Goal: Task Accomplishment & Management: Complete application form

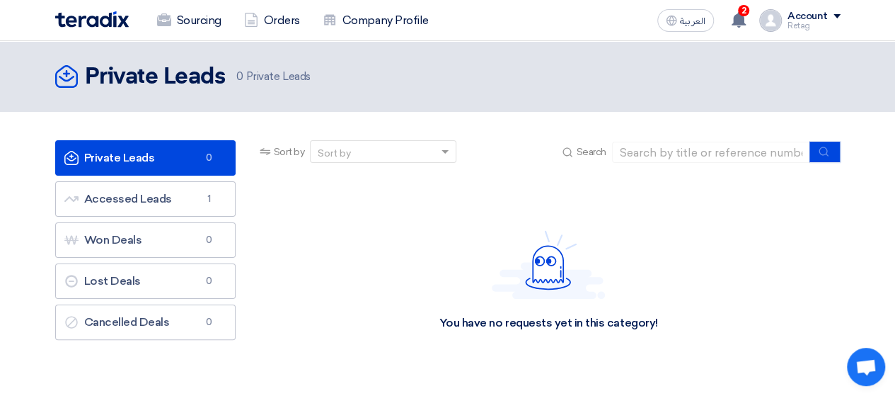
click at [93, 17] on img at bounding box center [92, 19] width 74 height 16
click at [154, 154] on link "Private Leads Private Leads 0" at bounding box center [145, 157] width 180 height 35
click at [100, 18] on img at bounding box center [92, 19] width 74 height 16
click at [76, 155] on use at bounding box center [71, 158] width 14 height 14
click at [92, 21] on img at bounding box center [92, 19] width 74 height 16
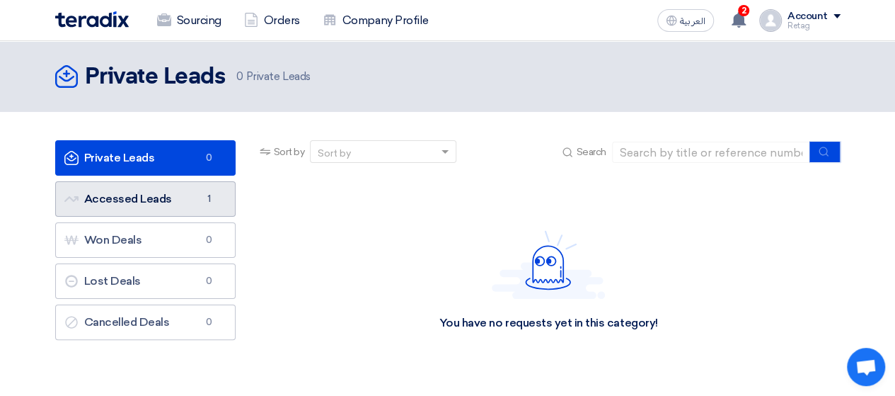
click at [154, 195] on link "Accessed Leads Accessed Leads 1" at bounding box center [145, 198] width 180 height 35
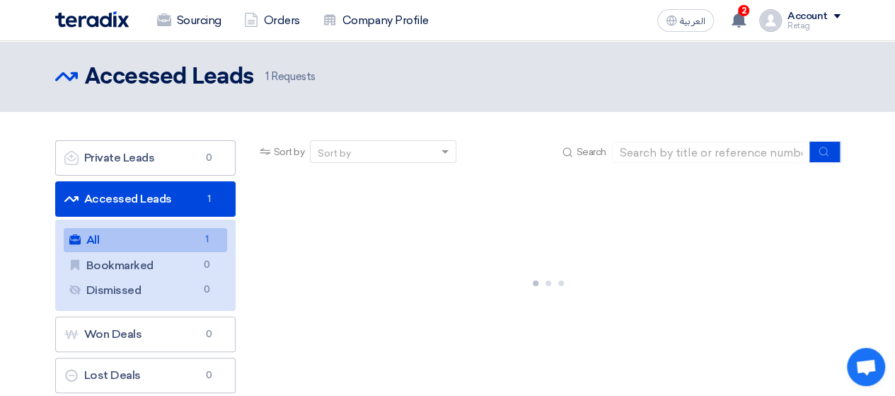
scroll to position [52, 0]
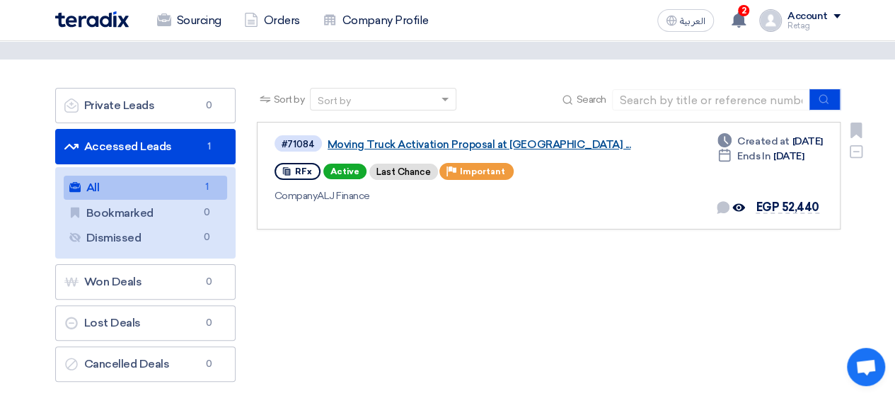
click at [456, 142] on link "Moving Truck Activation Proposal at [GEOGRAPHIC_DATA] ..." at bounding box center [505, 144] width 354 height 13
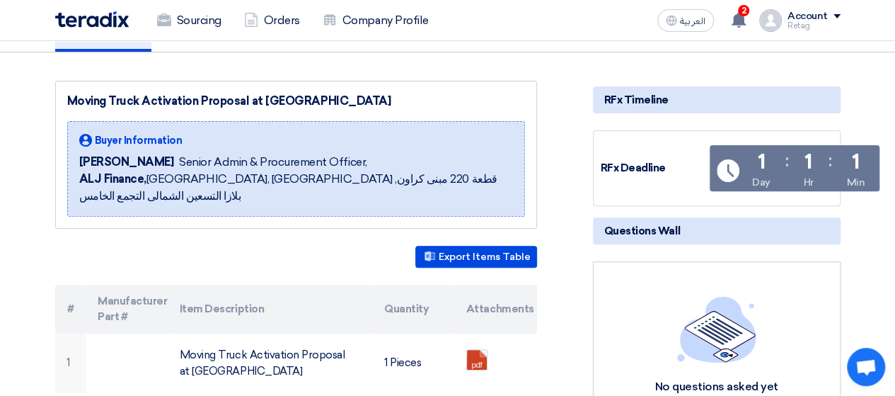
scroll to position [173, 0]
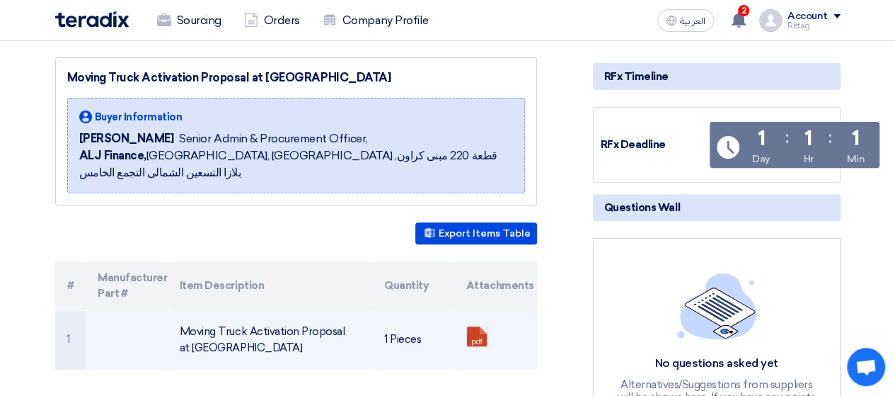
click at [292, 325] on td "Moving Truck Activation Proposal at [GEOGRAPHIC_DATA]" at bounding box center [270, 339] width 204 height 59
click at [283, 311] on td "Moving Truck Activation Proposal at [GEOGRAPHIC_DATA]" at bounding box center [270, 339] width 204 height 59
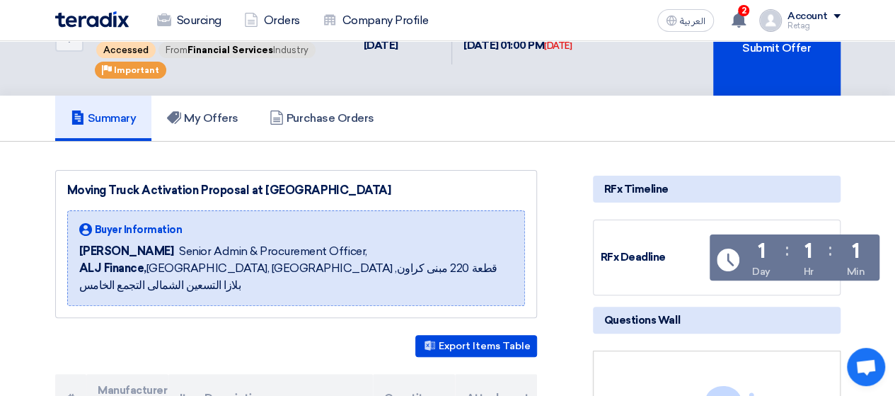
scroll to position [59, 0]
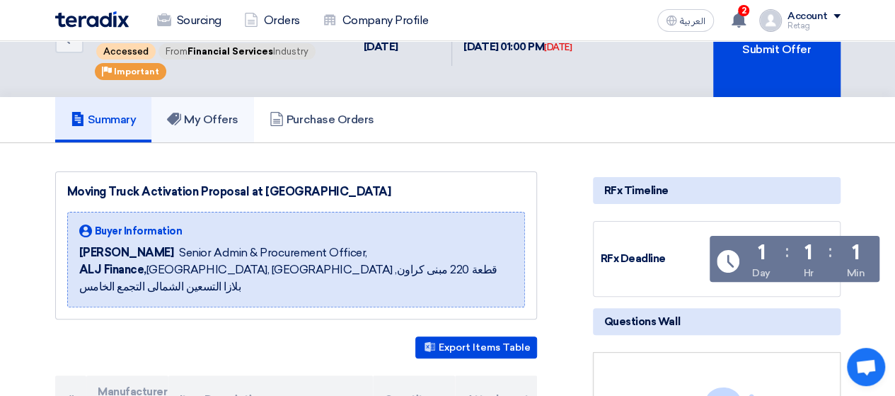
click at [209, 105] on link "My Offers" at bounding box center [202, 119] width 103 height 45
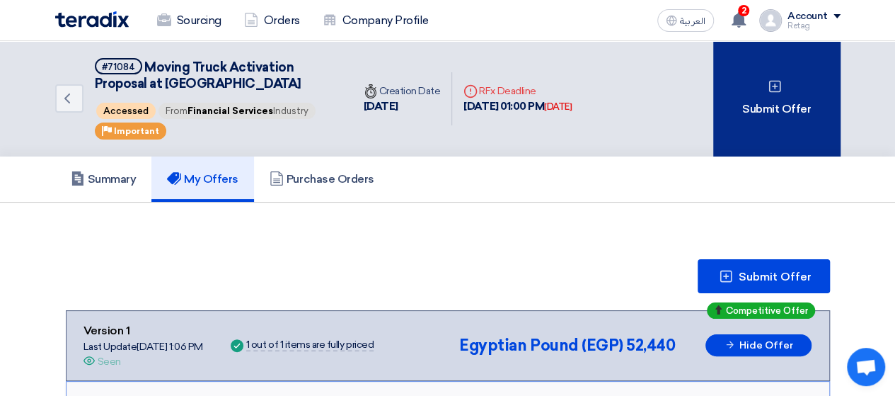
click at [761, 136] on div "Submit Offer" at bounding box center [776, 98] width 127 height 115
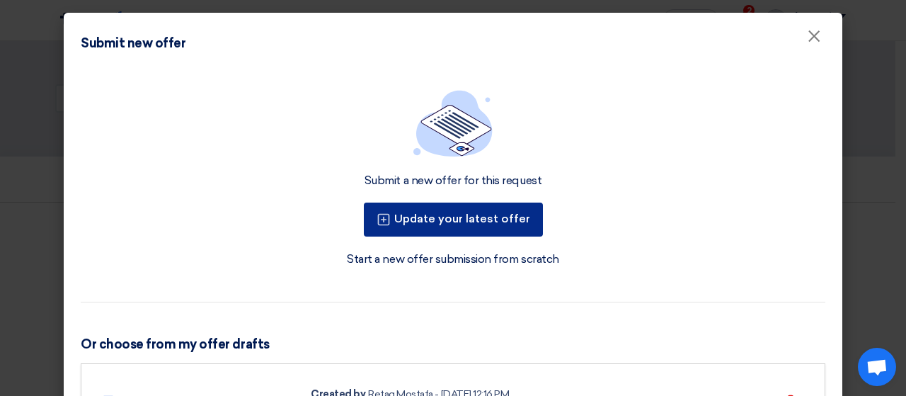
click at [521, 213] on button "Update your latest offer" at bounding box center [453, 219] width 179 height 34
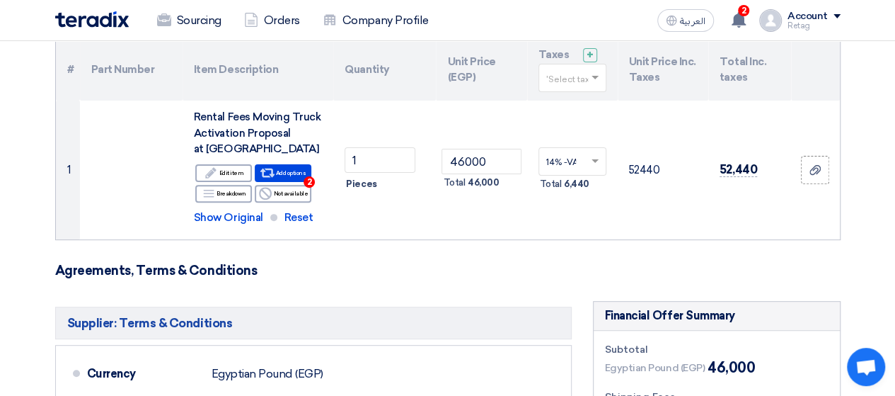
scroll to position [134, 0]
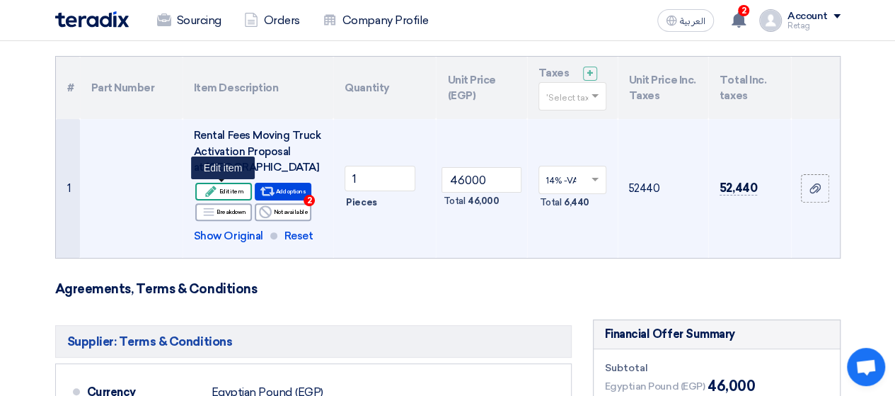
click at [249, 193] on div "Edit Edit item" at bounding box center [223, 192] width 57 height 18
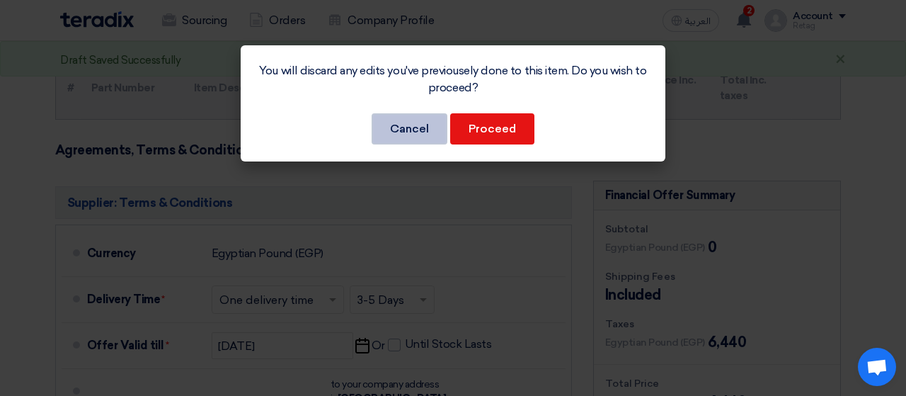
click at [413, 137] on button "Cancel" at bounding box center [409, 128] width 76 height 31
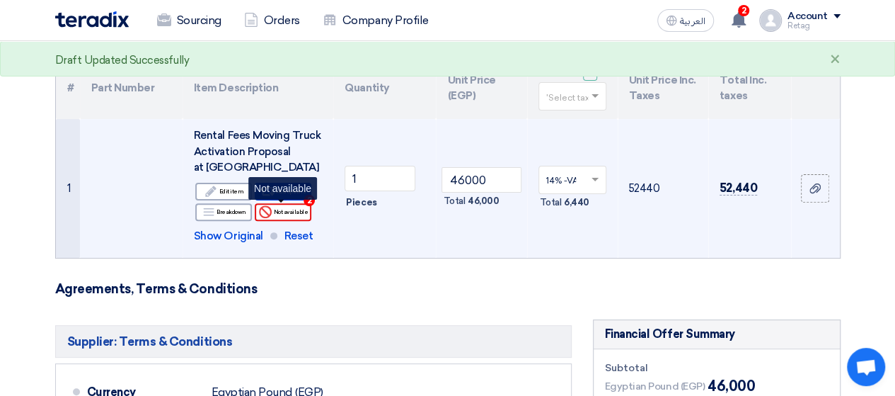
click at [304, 210] on div "Reject Not available" at bounding box center [283, 212] width 57 height 18
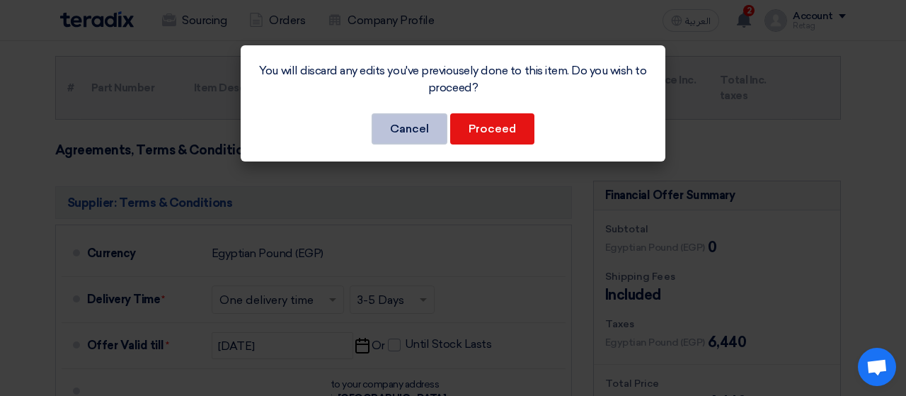
click at [429, 129] on button "Cancel" at bounding box center [409, 128] width 76 height 31
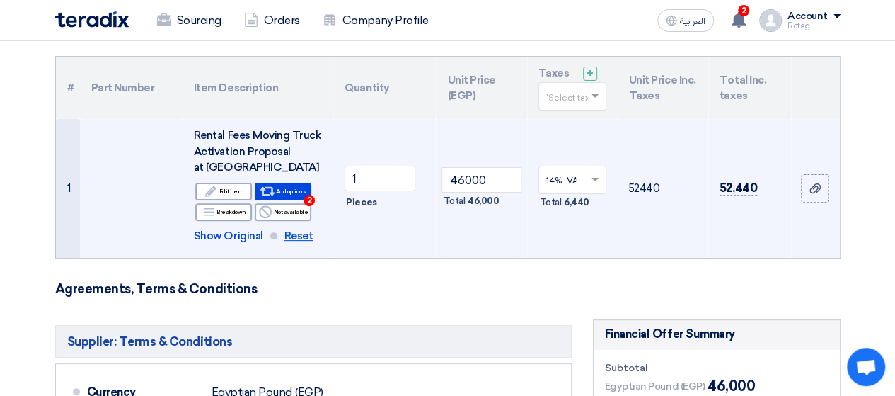
click at [299, 233] on span "Reset" at bounding box center [298, 236] width 29 height 16
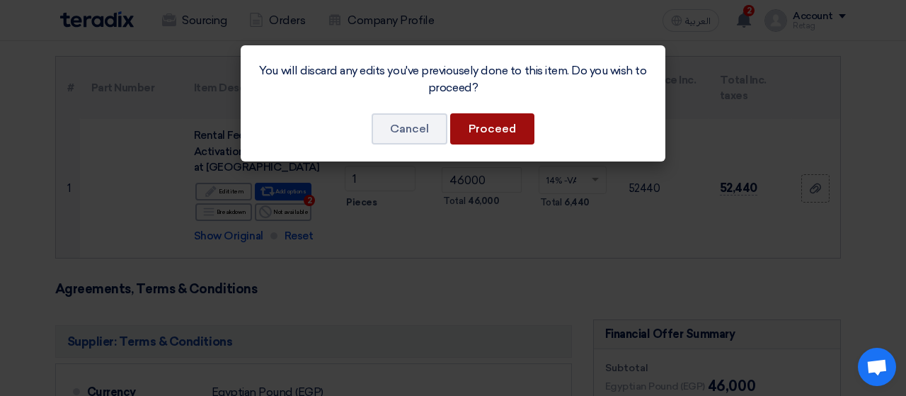
click at [497, 131] on button "Proceed" at bounding box center [492, 128] width 84 height 31
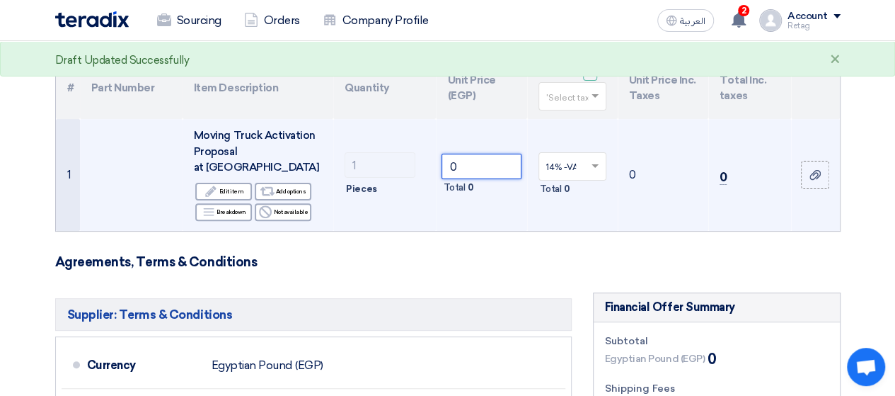
click at [498, 154] on input "0" at bounding box center [480, 166] width 79 height 25
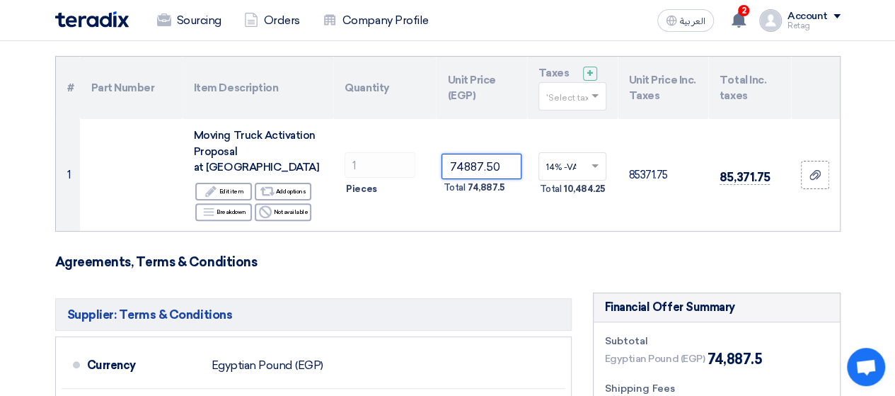
type input "74887.50"
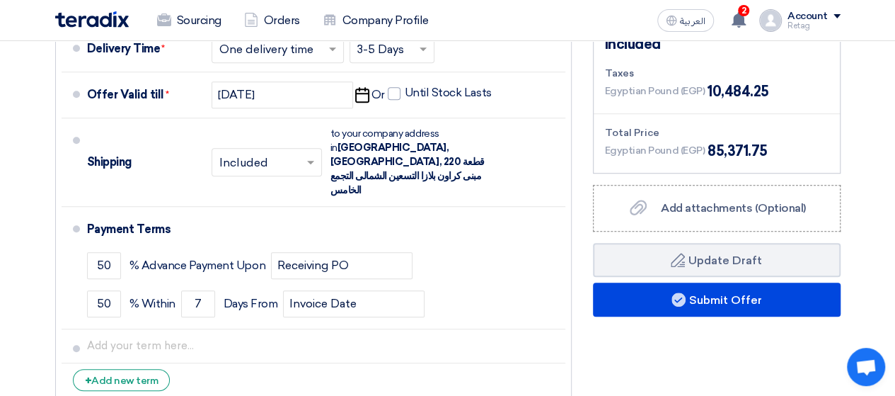
scroll to position [501, 0]
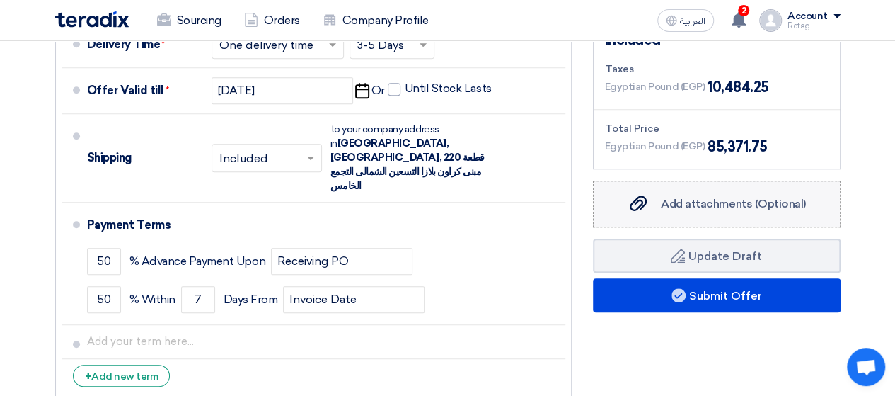
click at [788, 195] on div "Add attachments (Optional) Add attachments (Optional)" at bounding box center [716, 203] width 178 height 17
click at [0, 0] on input "Add attachments (Optional) Add attachments (Optional)" at bounding box center [0, 0] width 0 height 0
click at [699, 195] on div "Add attachments (Optional) Add attachments (Optional)" at bounding box center [716, 203] width 178 height 17
click at [0, 0] on input "Add attachments (Optional) Add attachments (Optional)" at bounding box center [0, 0] width 0 height 0
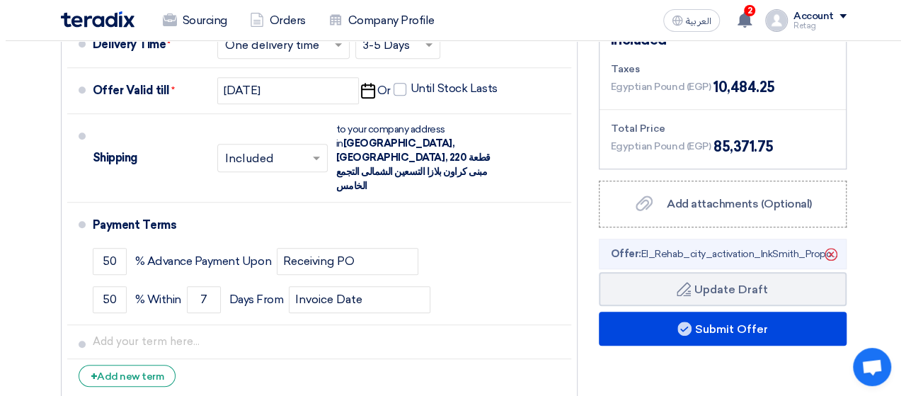
scroll to position [580, 0]
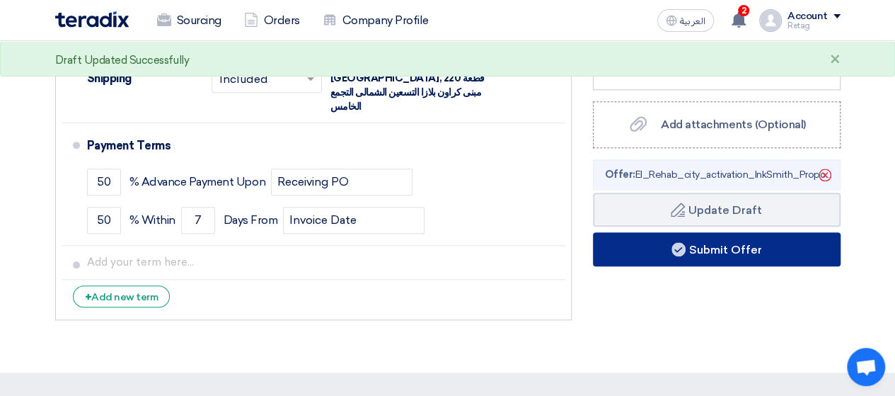
click at [801, 232] on button "Submit Offer" at bounding box center [717, 249] width 248 height 34
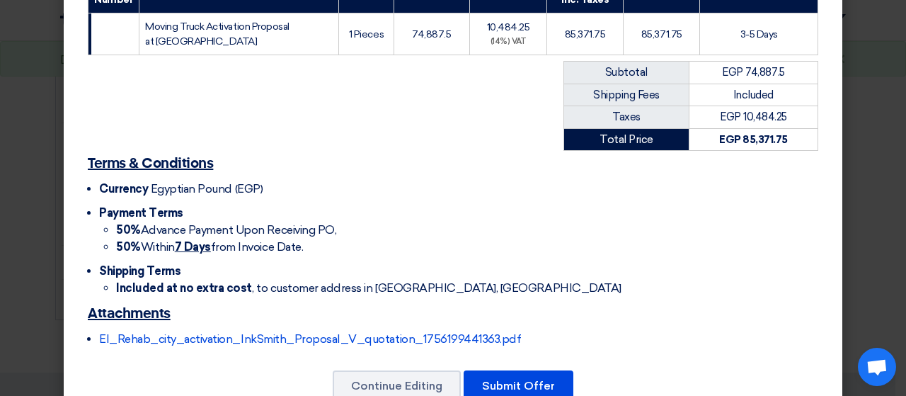
scroll to position [279, 0]
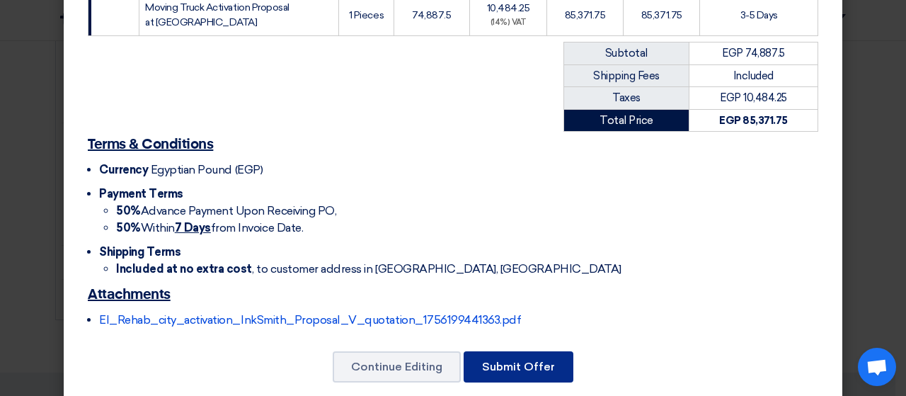
click at [541, 351] on button "Submit Offer" at bounding box center [518, 366] width 110 height 31
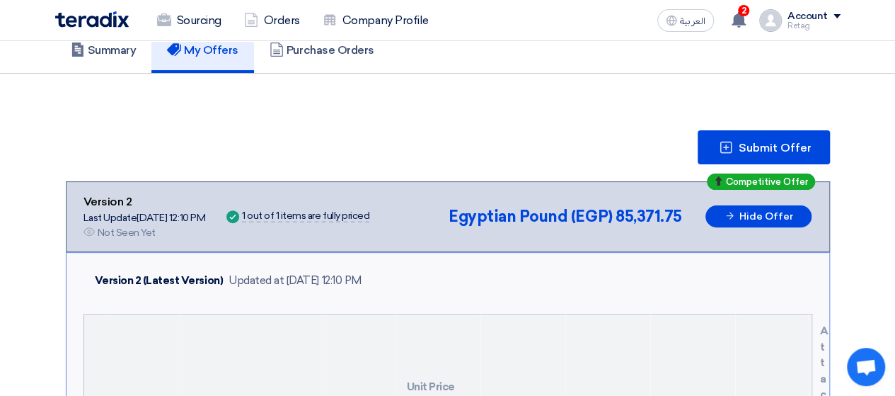
scroll to position [47, 0]
